Goal: Task Accomplishment & Management: Manage account settings

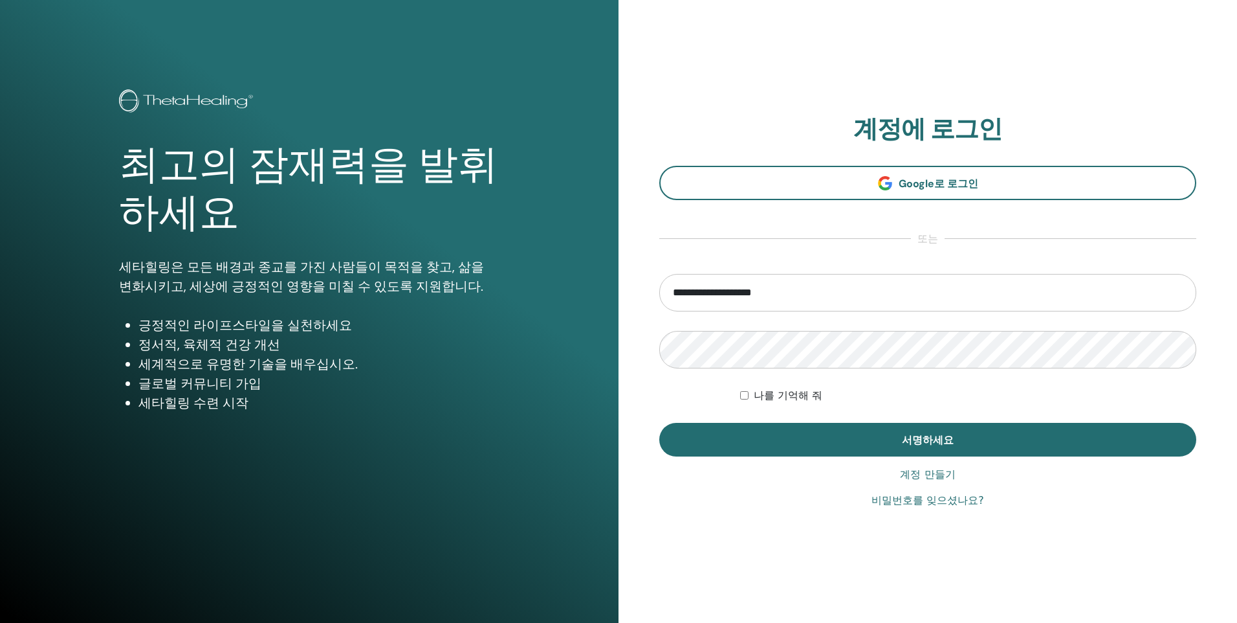
type input "**********"
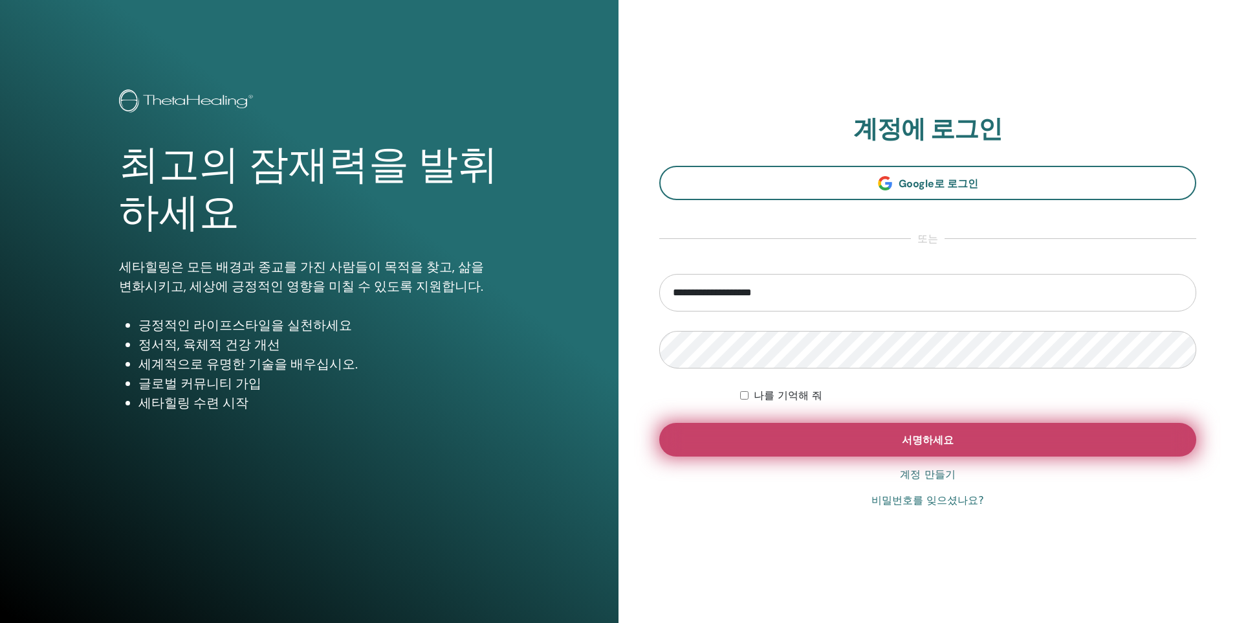
click at [903, 434] on button "서명하세요" at bounding box center [927, 440] width 537 height 34
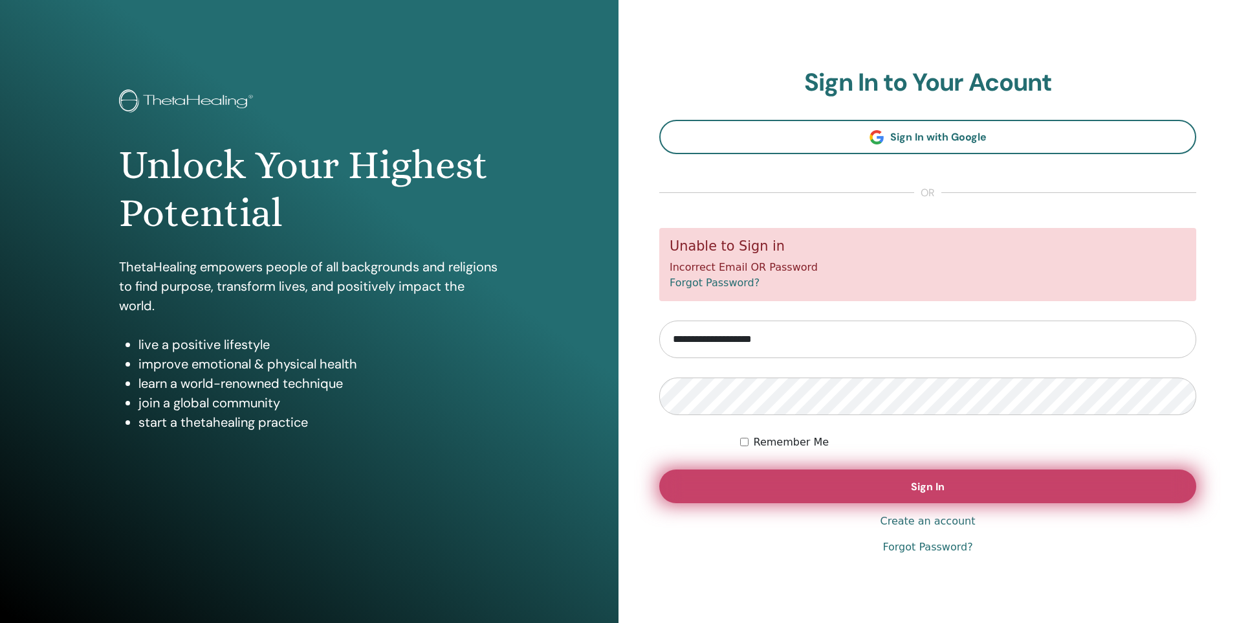
click at [919, 480] on span "Sign In" at bounding box center [928, 487] width 34 height 14
